Goal: Task Accomplishment & Management: Use online tool/utility

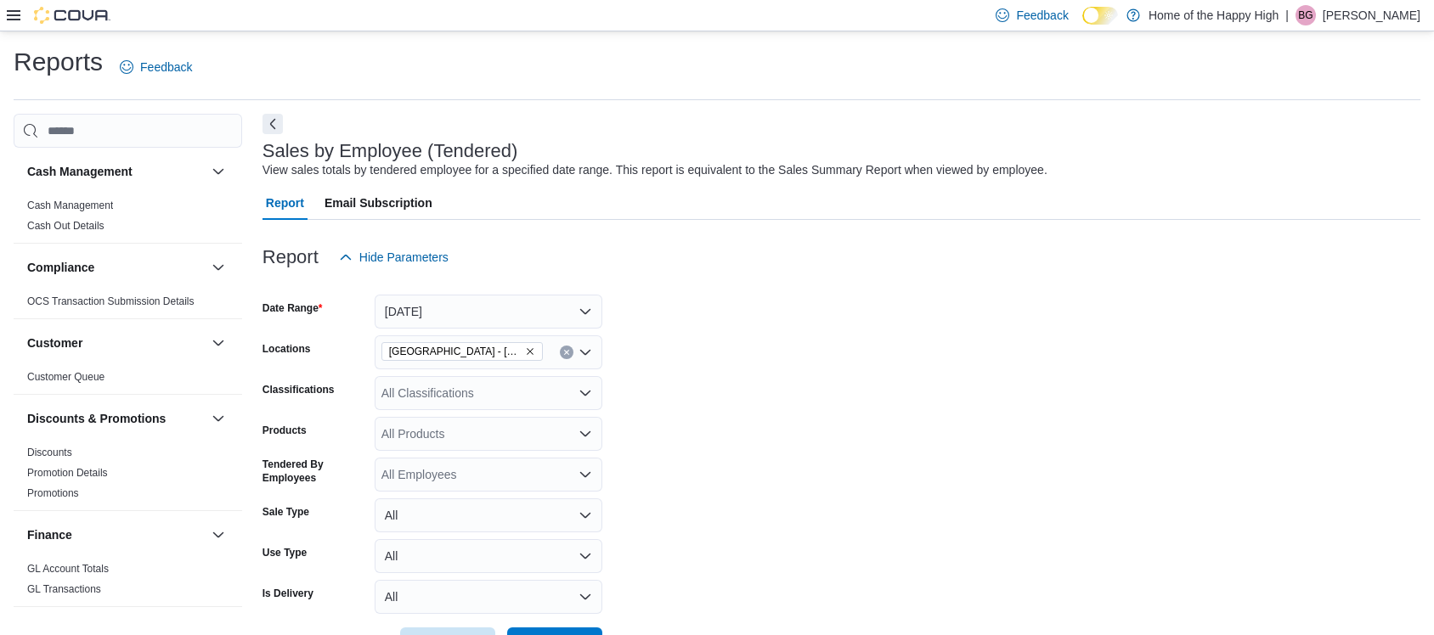
click at [550, 635] on span "Run Report" at bounding box center [554, 644] width 61 height 17
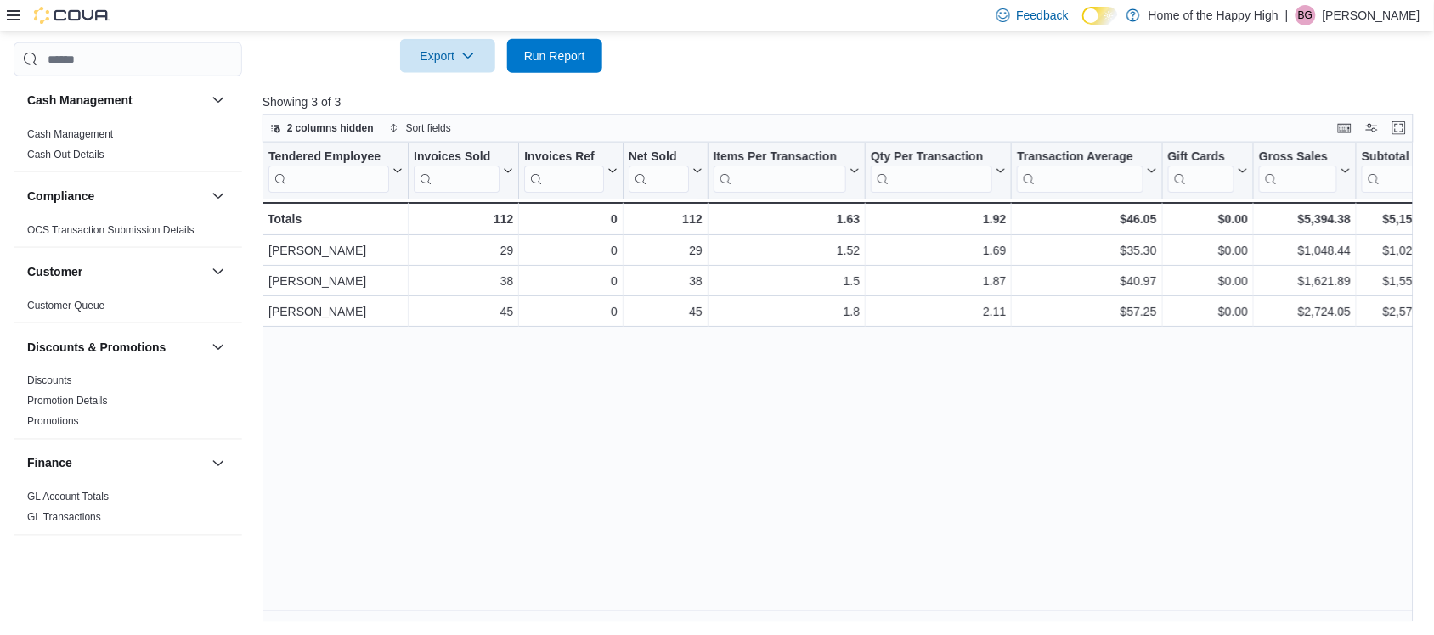
click at [13, 7] on div at bounding box center [59, 15] width 104 height 17
click at [9, 19] on icon at bounding box center [14, 15] width 14 height 10
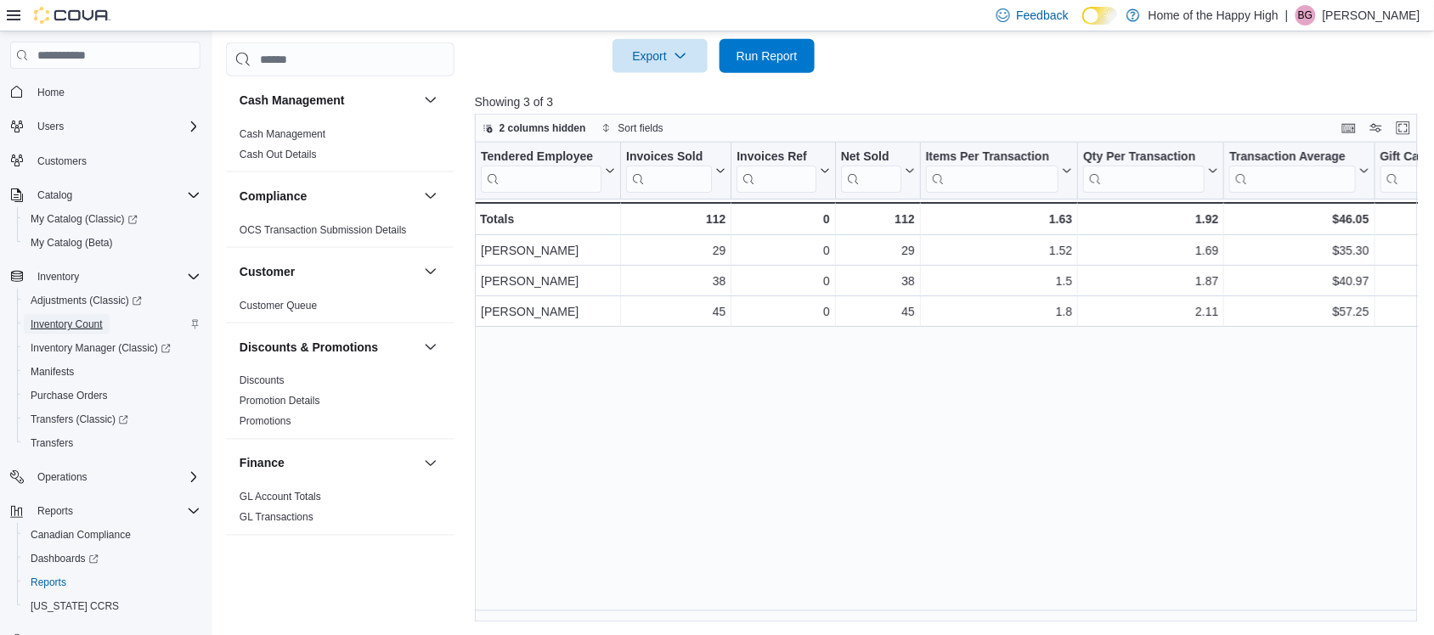
click at [64, 319] on span "Inventory Count" at bounding box center [67, 325] width 72 height 14
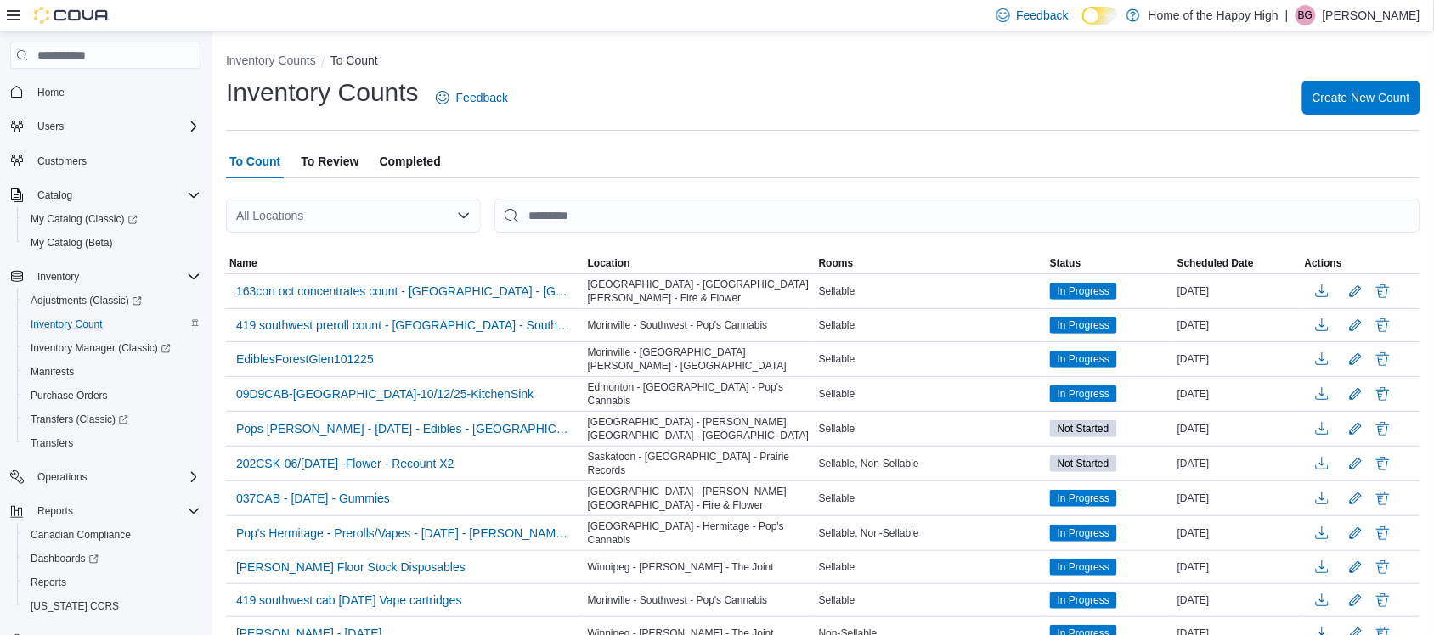
click at [330, 206] on div "All Locations" at bounding box center [353, 216] width 255 height 34
type input "****"
click at [358, 233] on button "[GEOGRAPHIC_DATA] - [PERSON_NAME][GEOGRAPHIC_DATA] - Fire & Flower" at bounding box center [353, 245] width 255 height 25
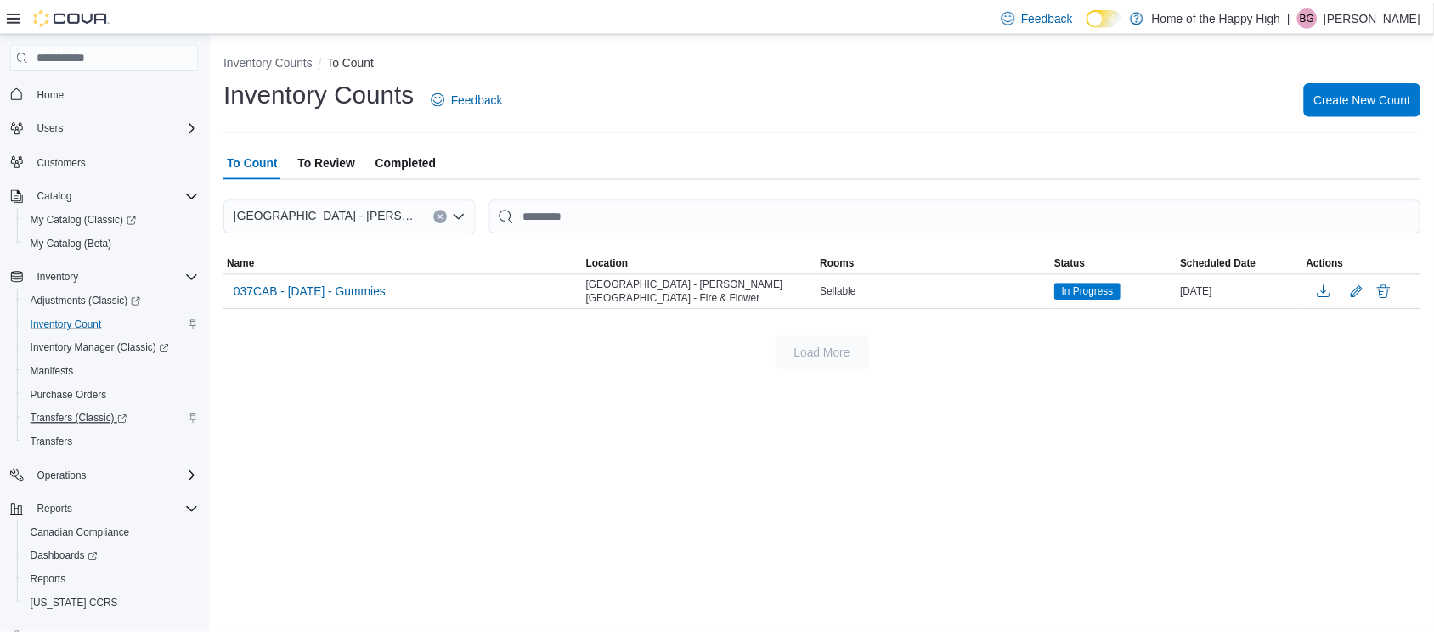
scroll to position [56, 0]
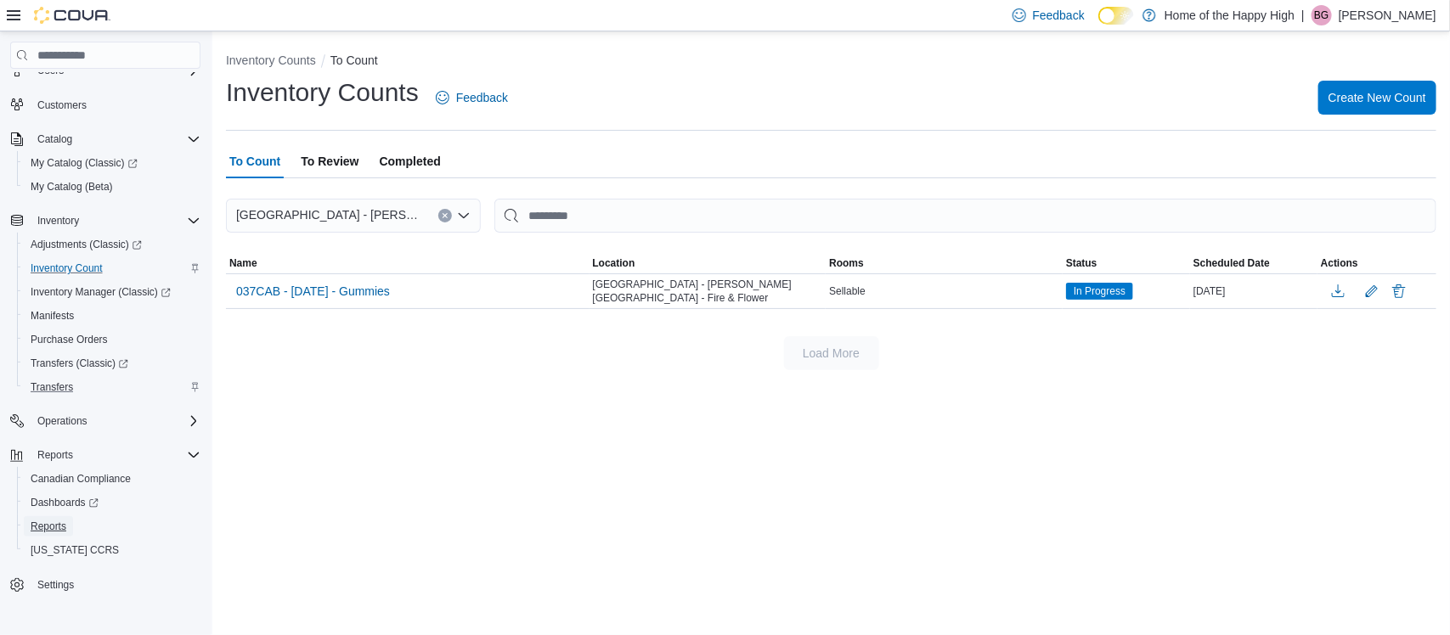
drag, startPoint x: 52, startPoint y: 518, endPoint x: 93, endPoint y: 387, distance: 137.3
click at [52, 520] on span "Reports" at bounding box center [49, 527] width 36 height 14
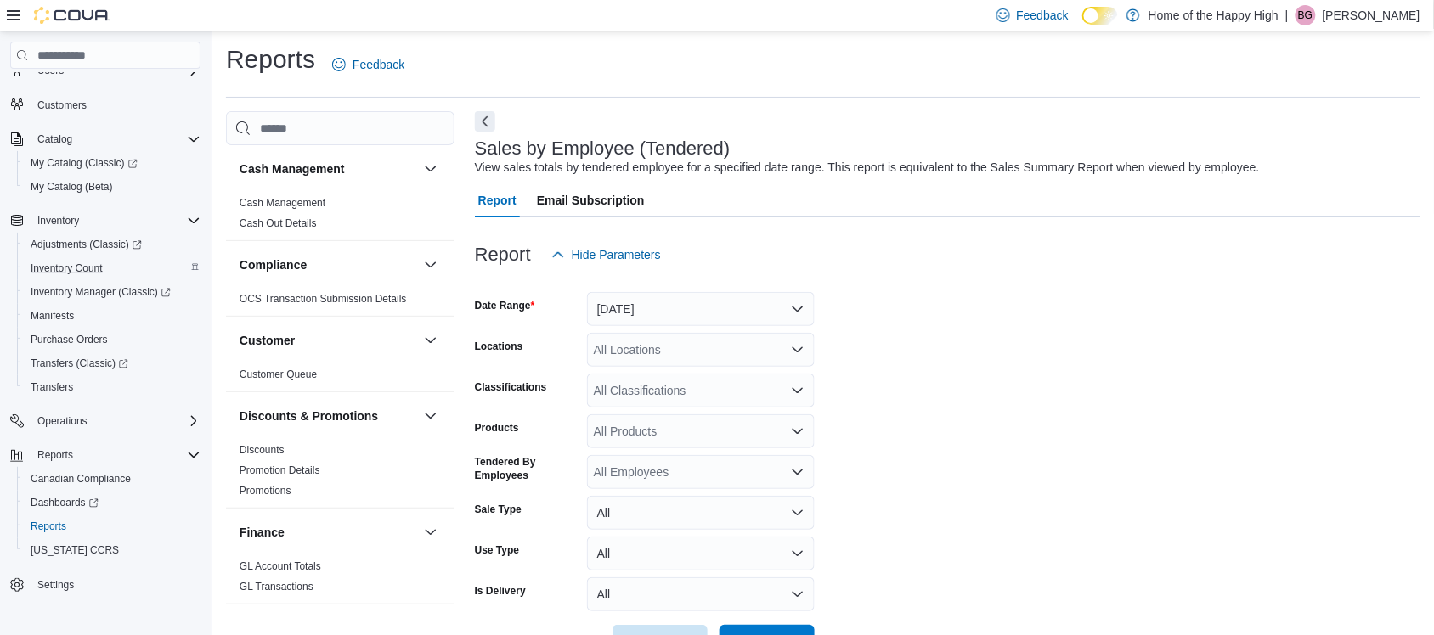
scroll to position [39, 0]
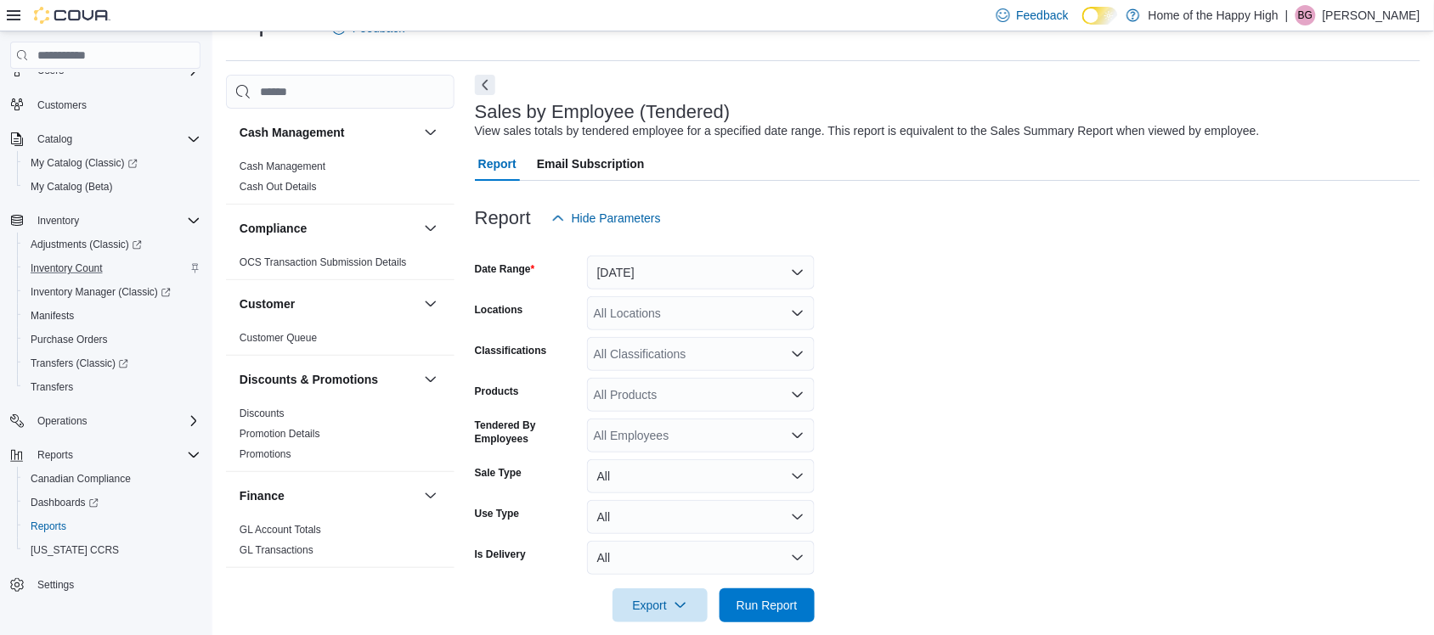
click at [14, 15] on icon at bounding box center [14, 15] width 14 height 10
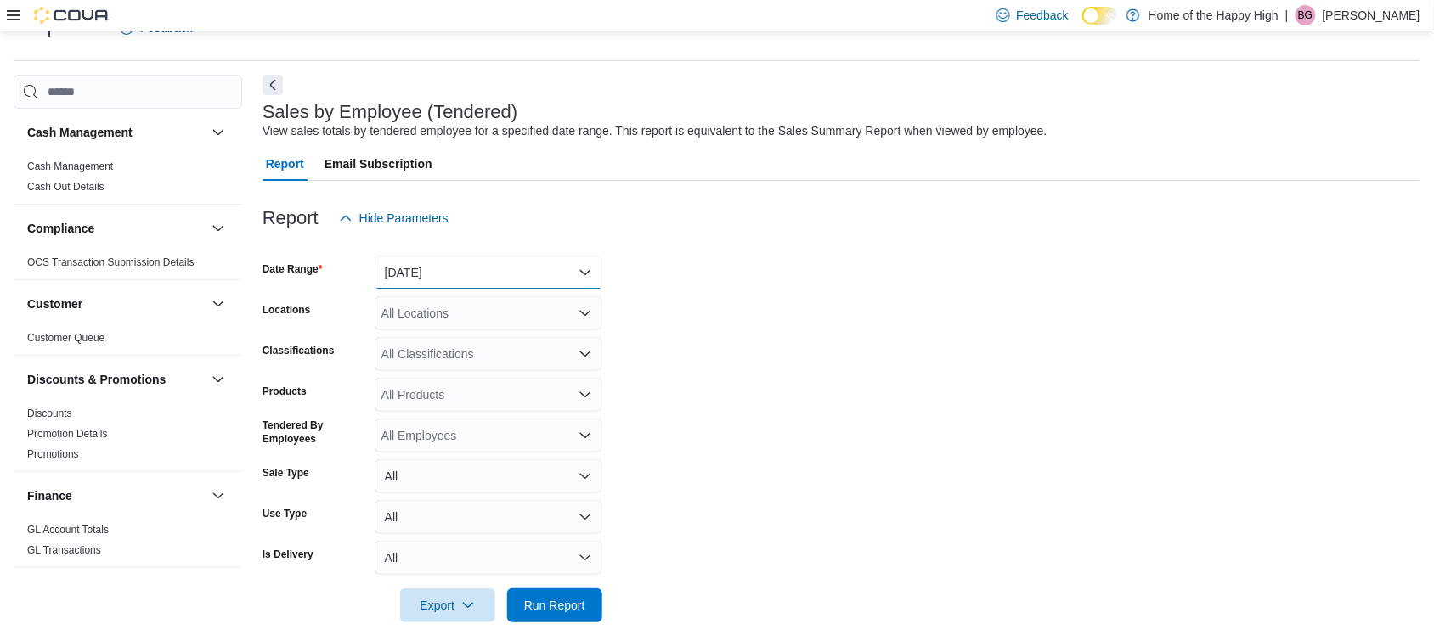
click at [488, 280] on button "[DATE]" at bounding box center [489, 273] width 228 height 34
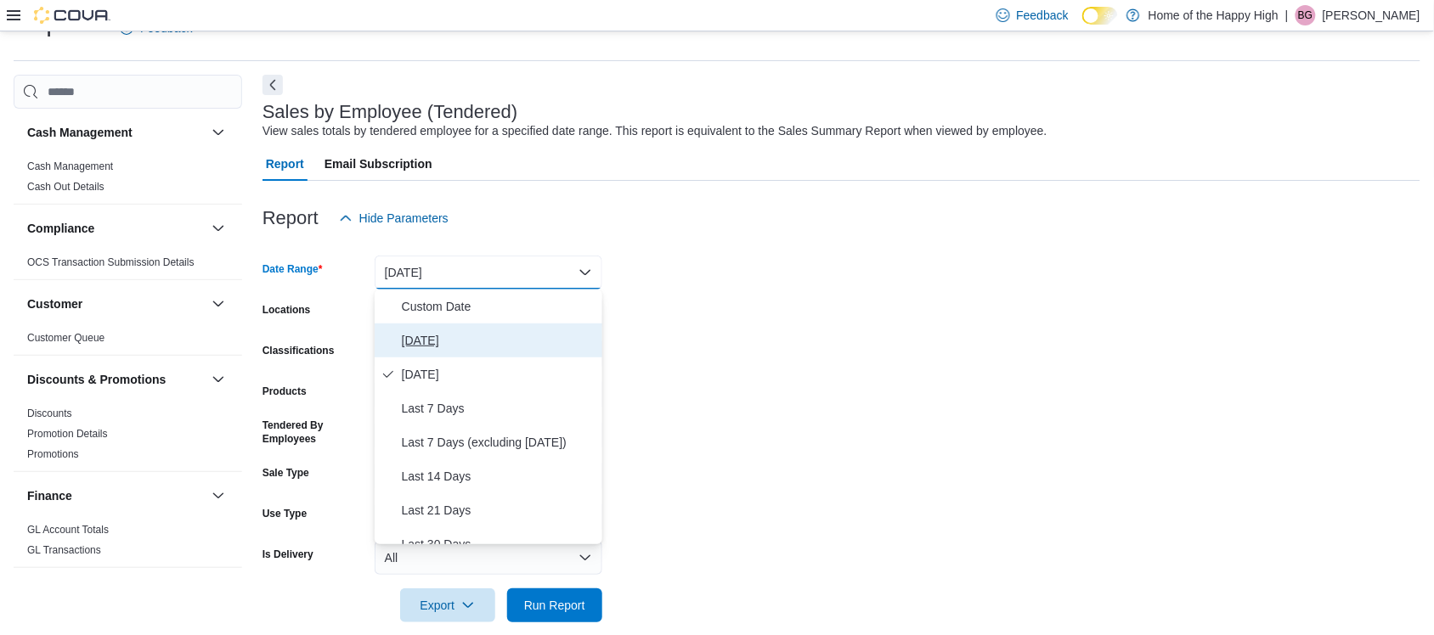
click at [426, 334] on span "[DATE]" at bounding box center [499, 340] width 194 height 20
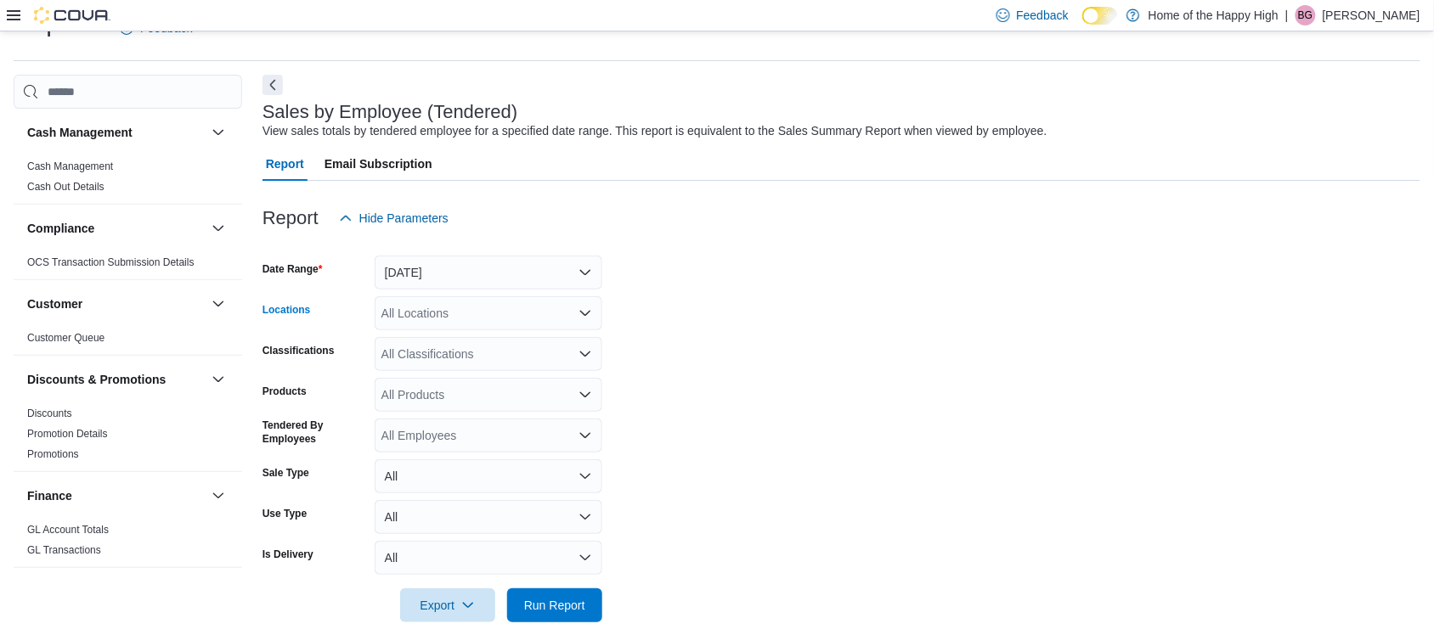
click at [452, 317] on div "All Locations" at bounding box center [489, 313] width 228 height 34
type input "****"
click at [481, 341] on span "[GEOGRAPHIC_DATA] - [PERSON_NAME][GEOGRAPHIC_DATA] - Fire & Flower" at bounding box center [664, 342] width 438 height 17
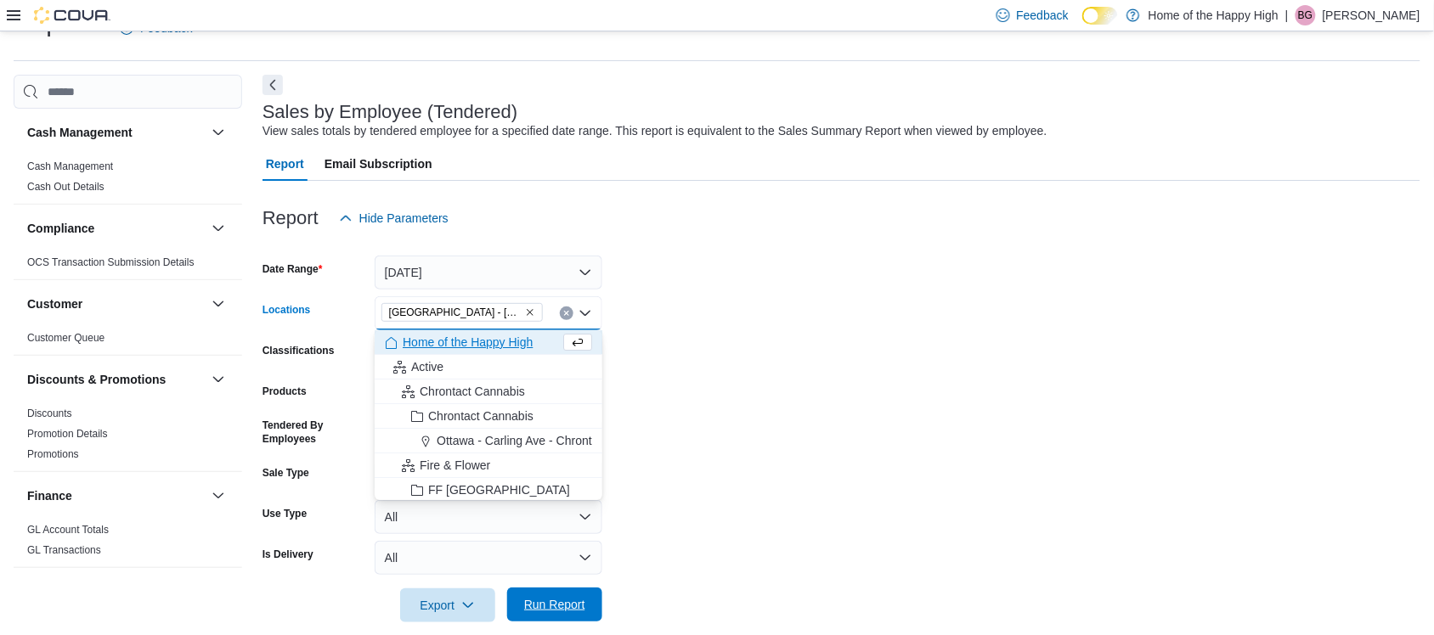
click at [580, 591] on span "Run Report" at bounding box center [554, 605] width 75 height 34
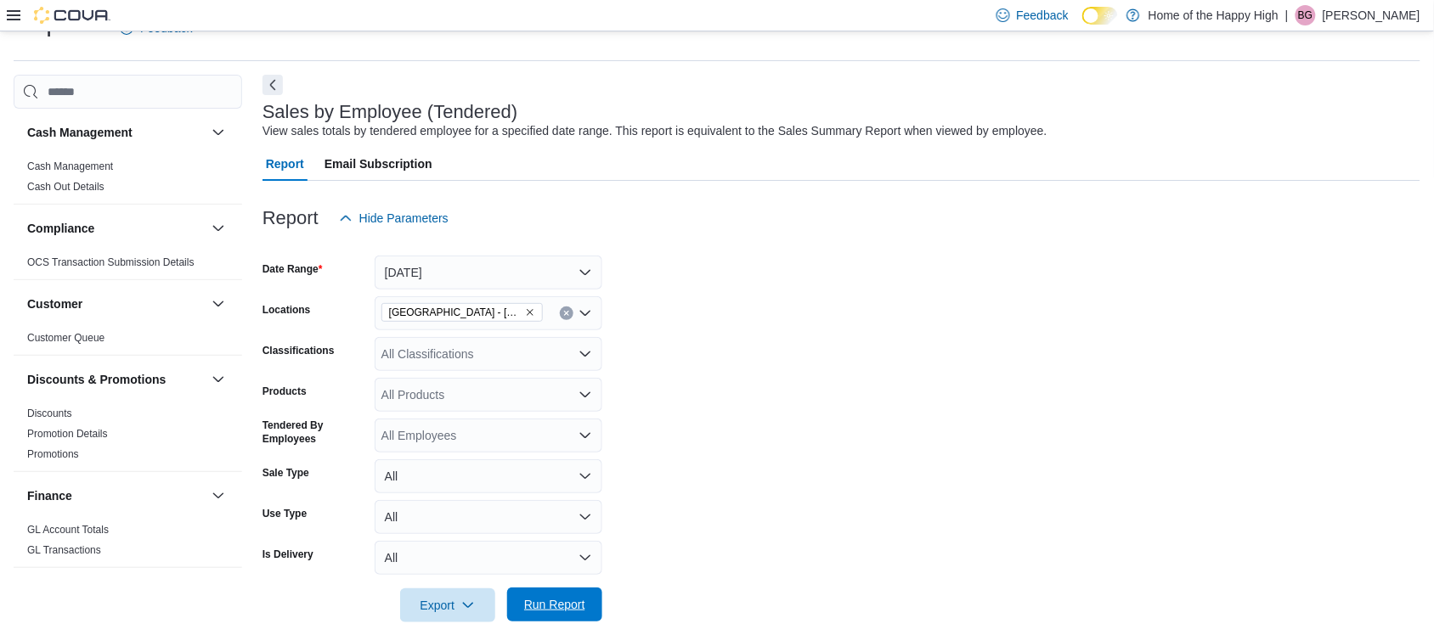
click at [566, 596] on span "Run Report" at bounding box center [554, 604] width 61 height 17
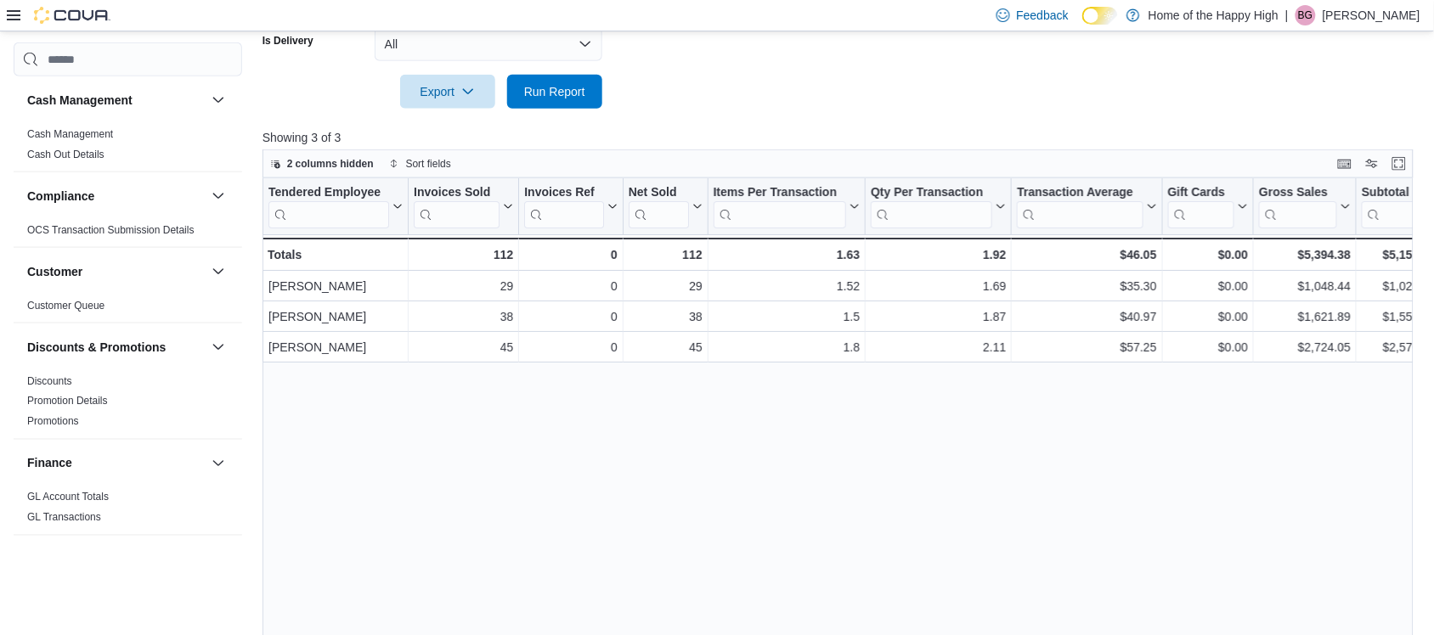
scroll to position [589, 0]
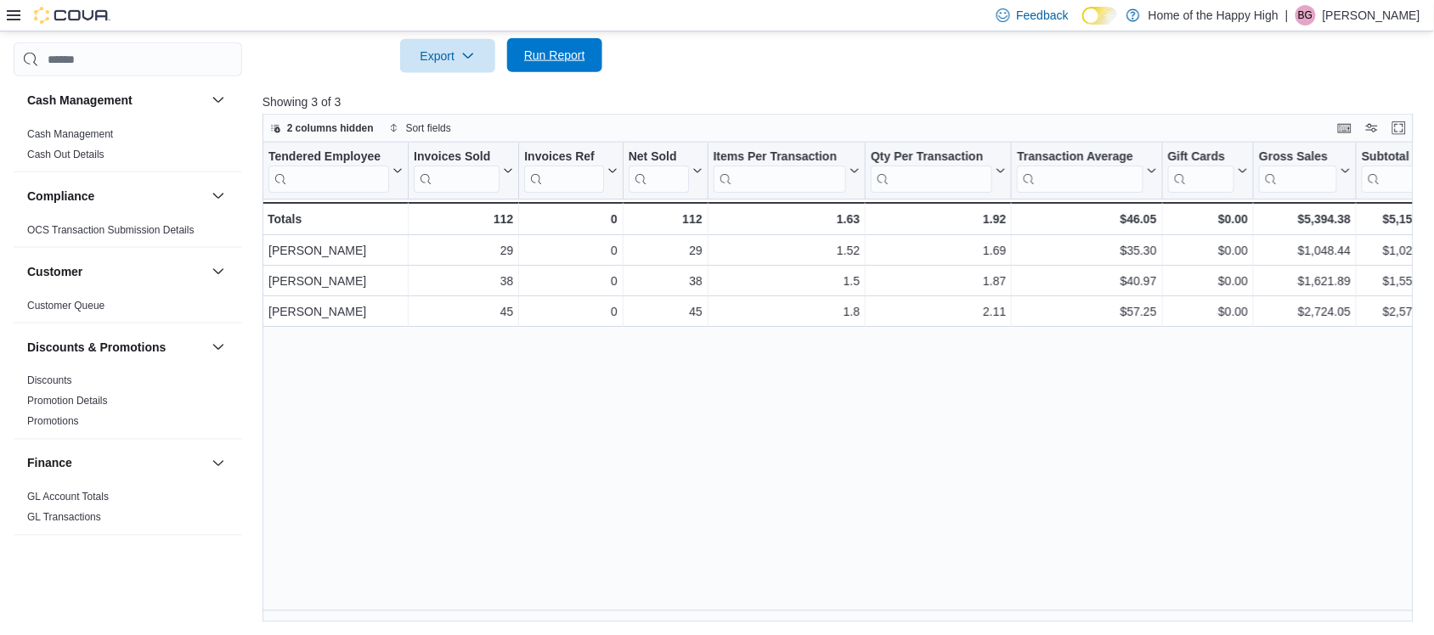
click at [545, 62] on span "Run Report" at bounding box center [554, 55] width 61 height 17
